Goal: Answer question/provide support

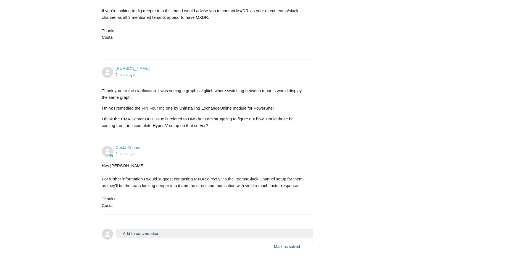
scroll to position [337, 0]
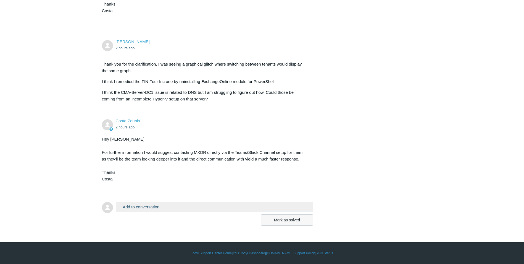
drag, startPoint x: 289, startPoint y: 218, endPoint x: 256, endPoint y: 175, distance: 54.7
click at [289, 218] on button "Mark as solved" at bounding box center [287, 219] width 52 height 11
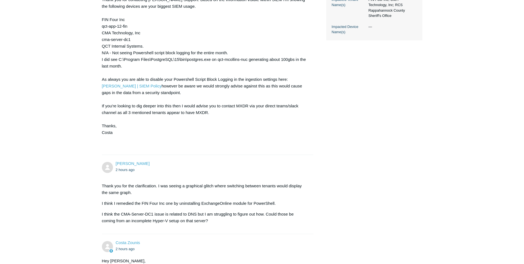
scroll to position [143, 0]
